Goal: Information Seeking & Learning: Check status

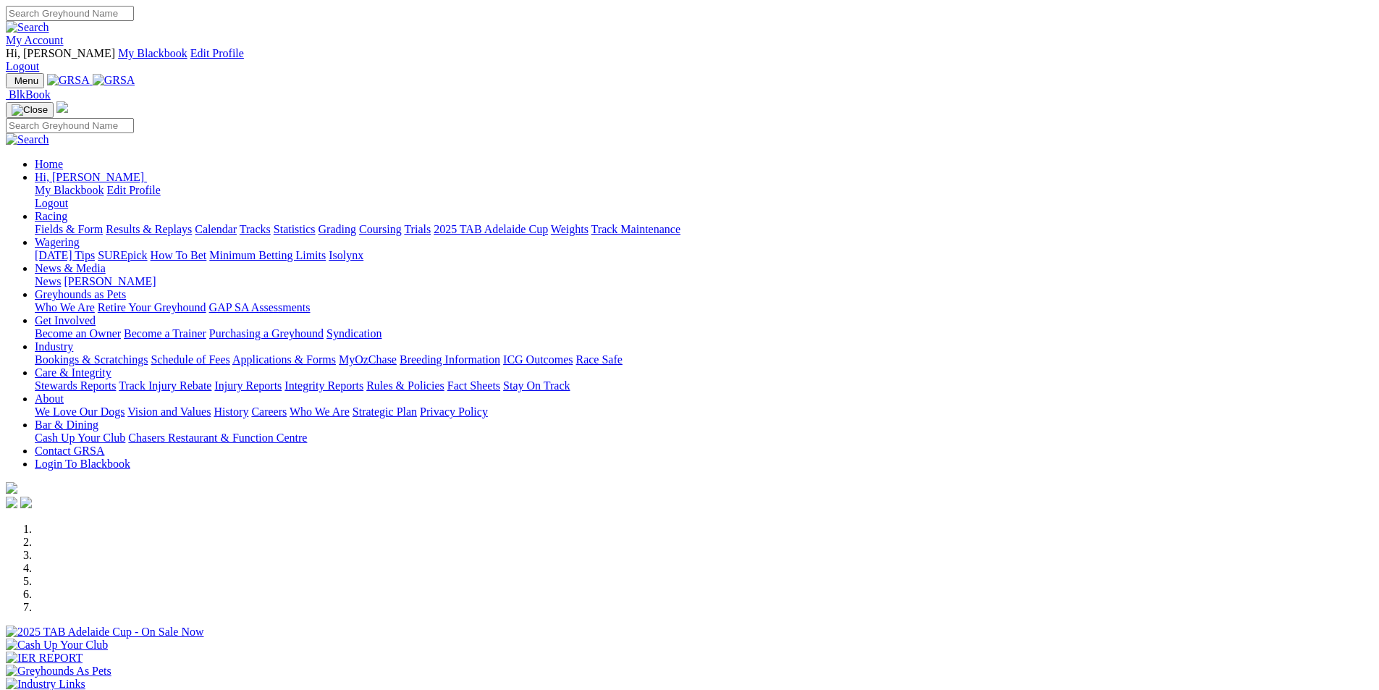
click at [192, 223] on link "Results & Replays" at bounding box center [149, 229] width 86 height 12
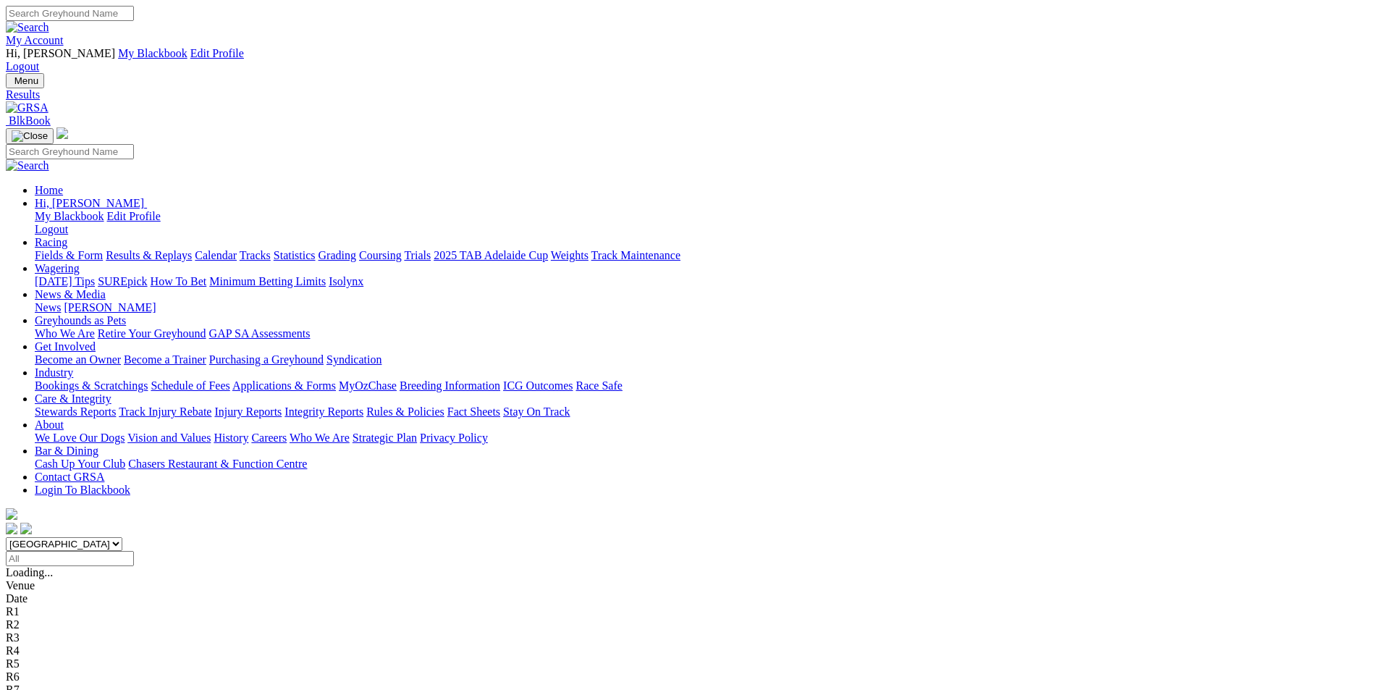
click at [54, 618] on span "5 4 7 2" at bounding box center [38, 624] width 32 height 12
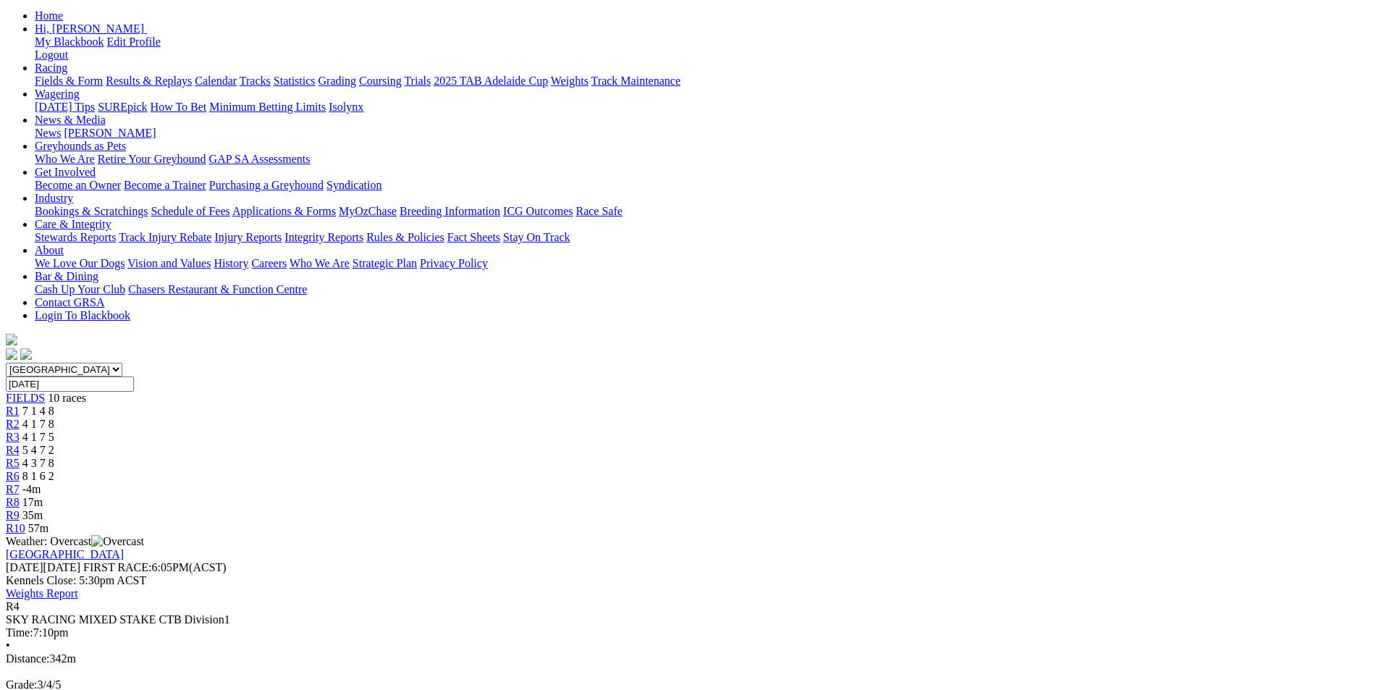
scroll to position [176, 0]
click at [54, 416] on span "4 1 7 8" at bounding box center [38, 422] width 32 height 12
click at [54, 457] on span "4 3 7 8" at bounding box center [38, 463] width 32 height 12
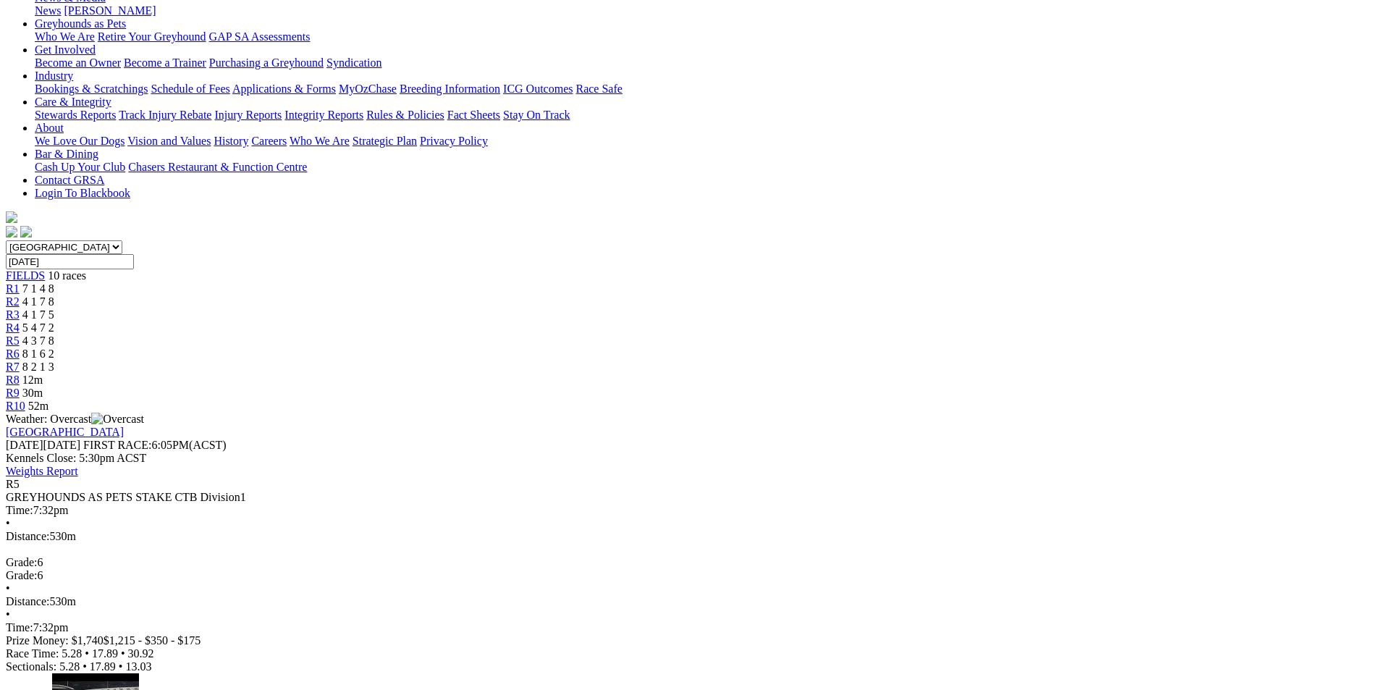
scroll to position [300, 0]
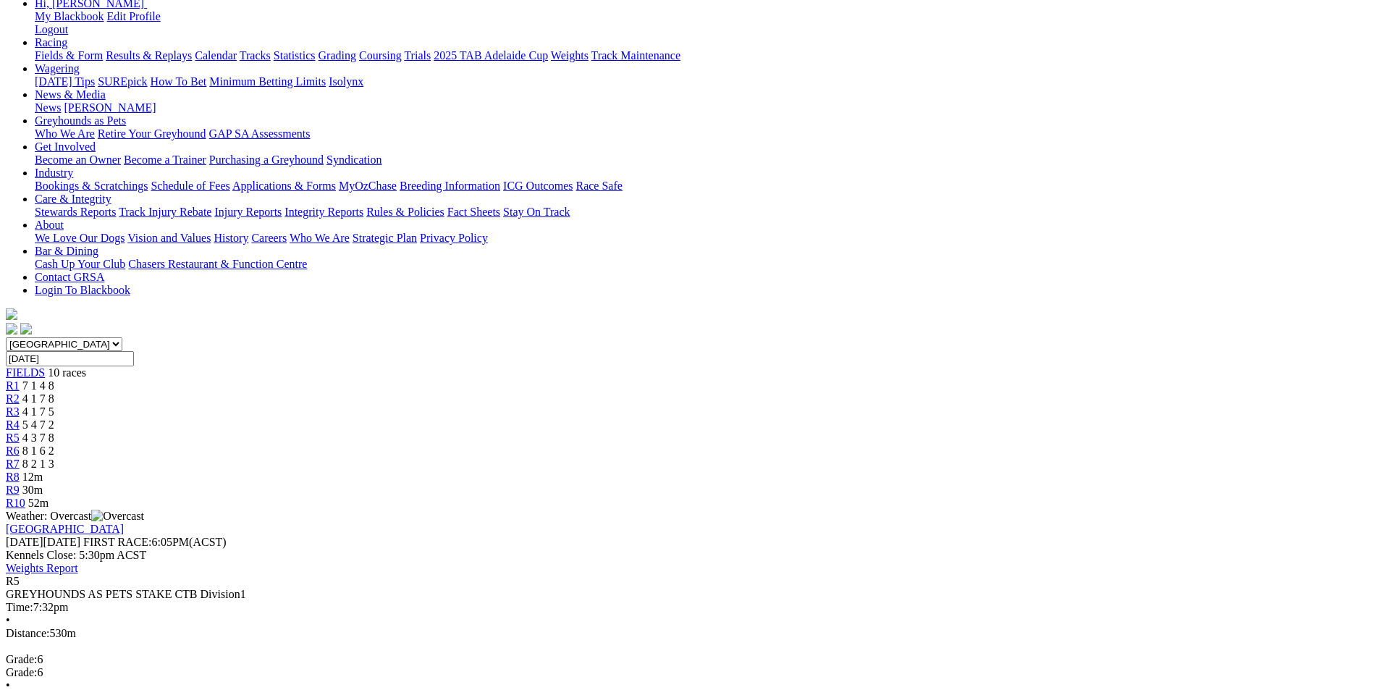
scroll to position [181, 0]
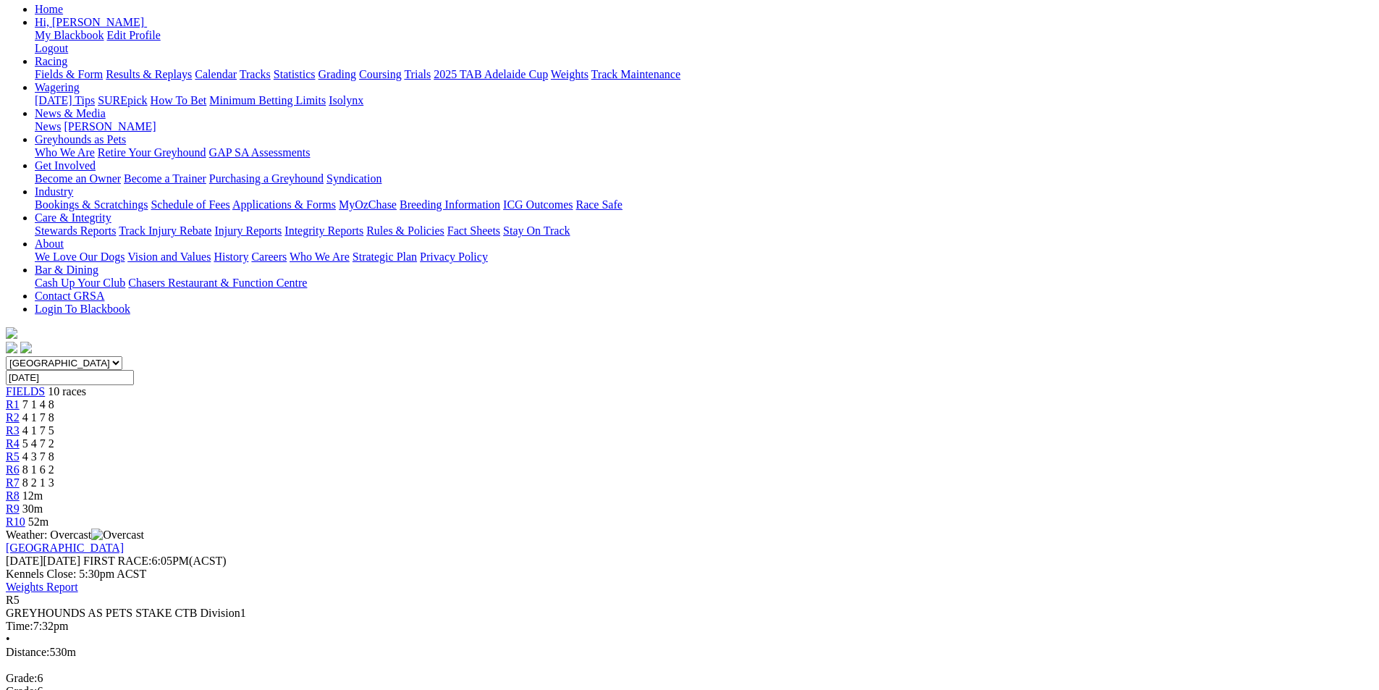
click at [54, 437] on span "5 4 7 2" at bounding box center [38, 443] width 32 height 12
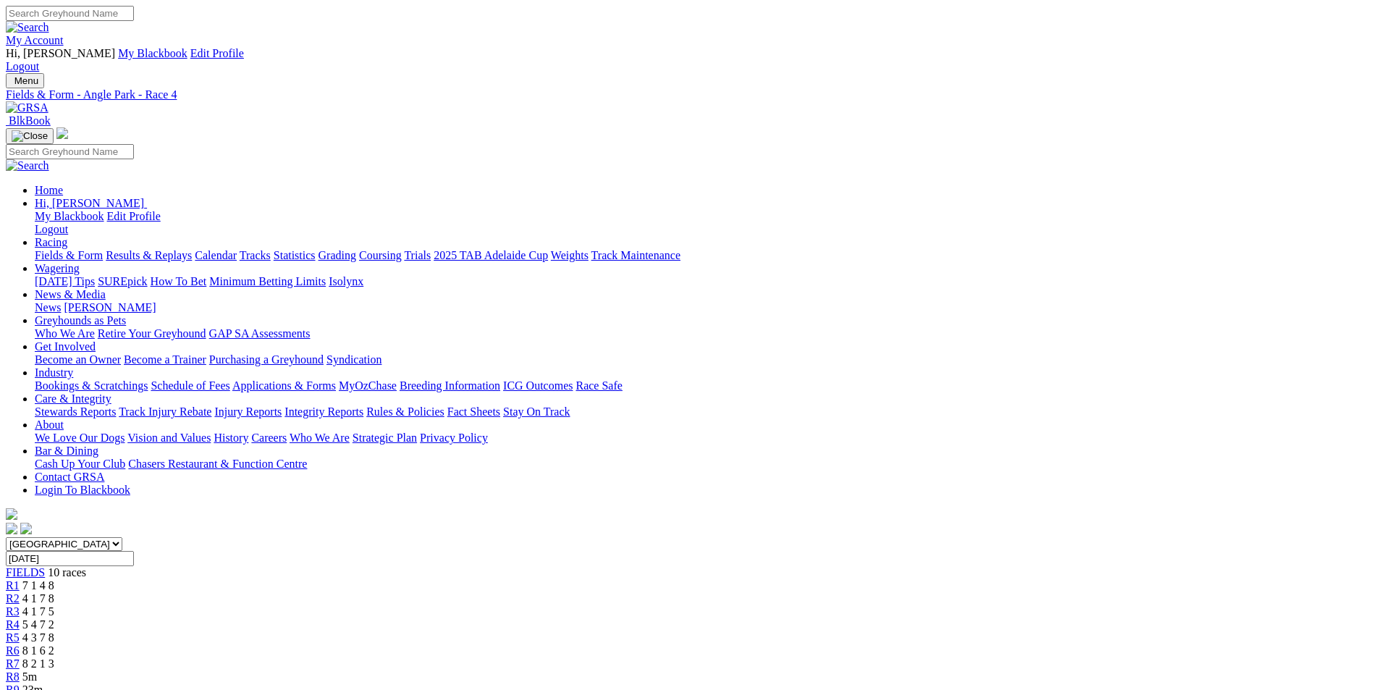
click at [54, 644] on span "8 1 6 2" at bounding box center [38, 650] width 32 height 12
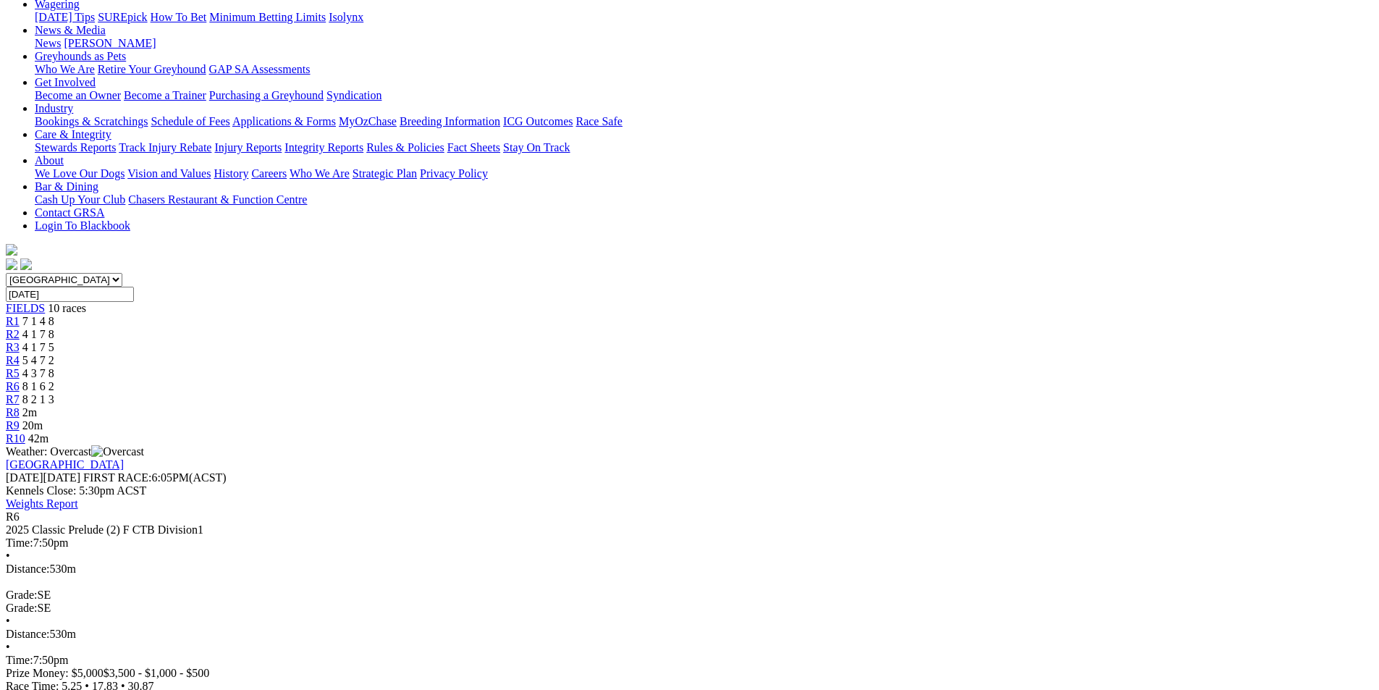
scroll to position [268, 0]
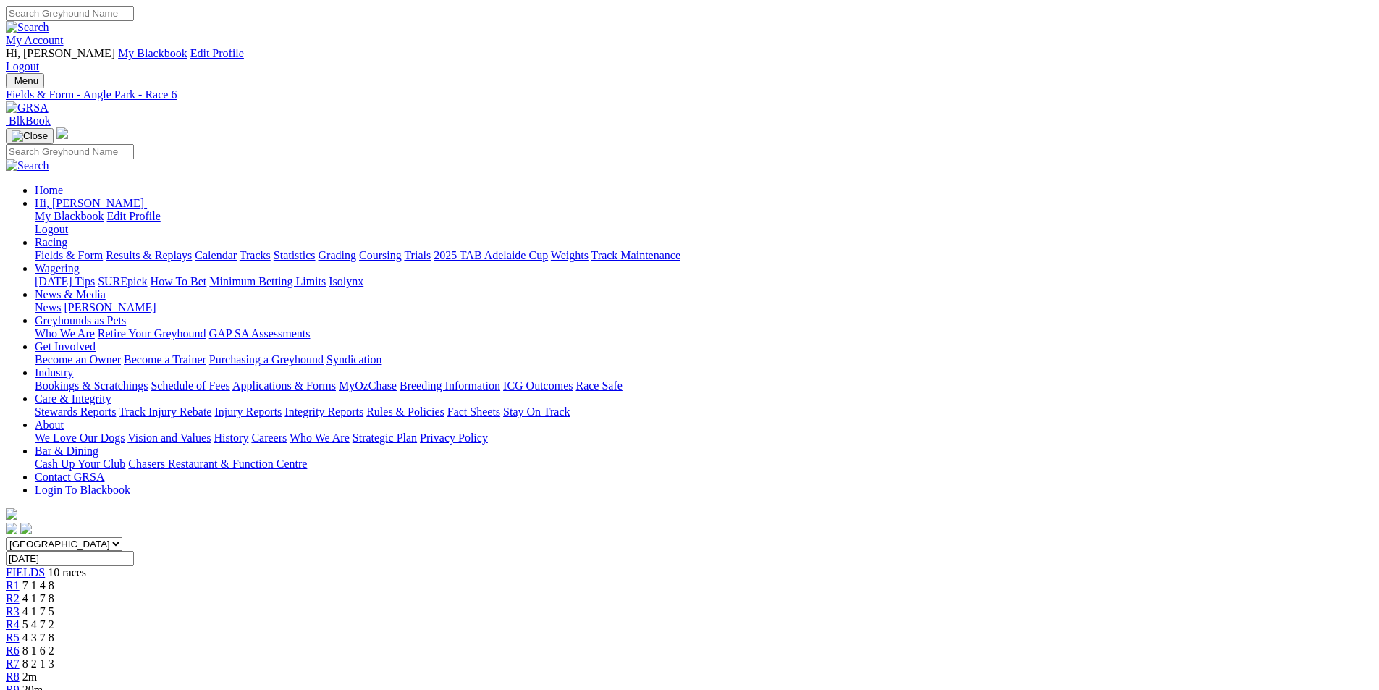
click at [54, 657] on span "8 2 1 3" at bounding box center [38, 663] width 32 height 12
click at [939, 670] on div "R8 -4m" at bounding box center [689, 676] width 1367 height 13
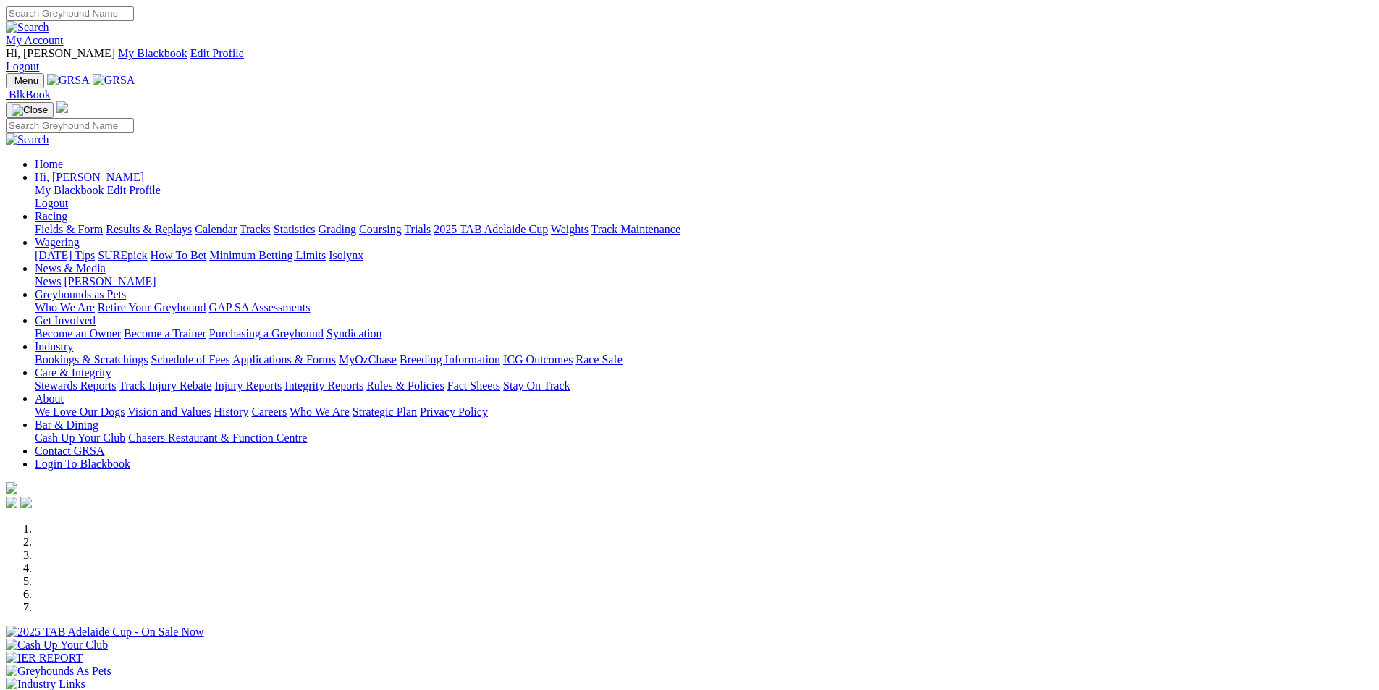
click at [67, 210] on link "Racing" at bounding box center [51, 216] width 33 height 12
click at [192, 223] on link "Results & Replays" at bounding box center [149, 229] width 86 height 12
